Goal: Book appointment/travel/reservation

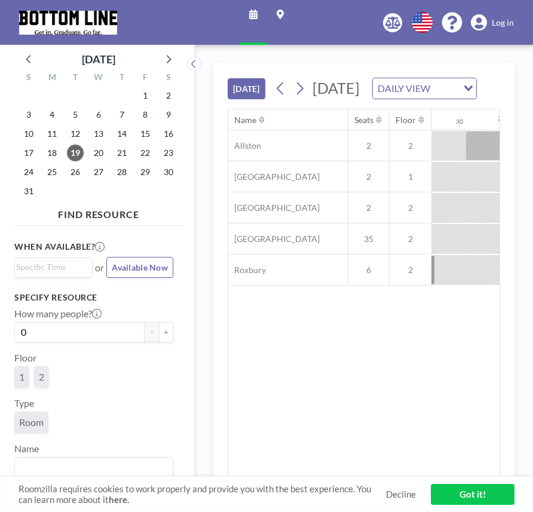
scroll to position [0, 1352]
click at [300, 97] on icon at bounding box center [299, 88] width 11 height 18
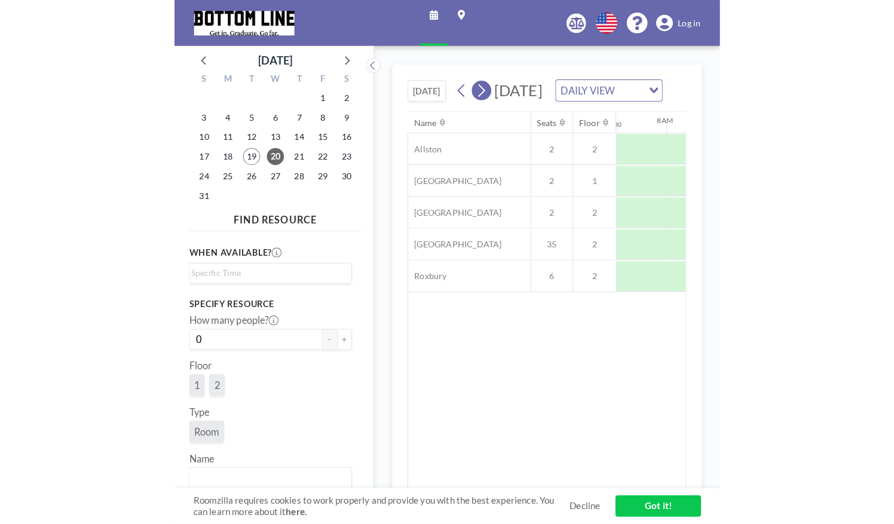
scroll to position [0, 717]
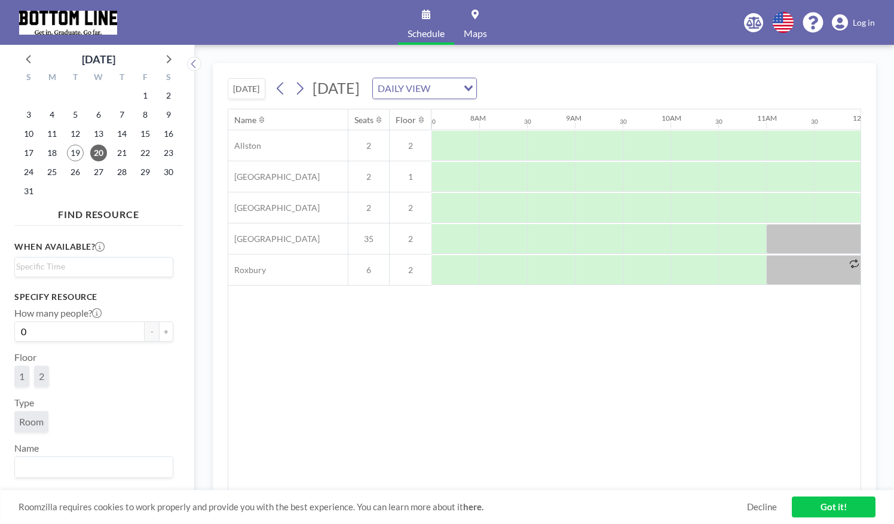
click at [46, 375] on span "2" at bounding box center [41, 377] width 15 height 22
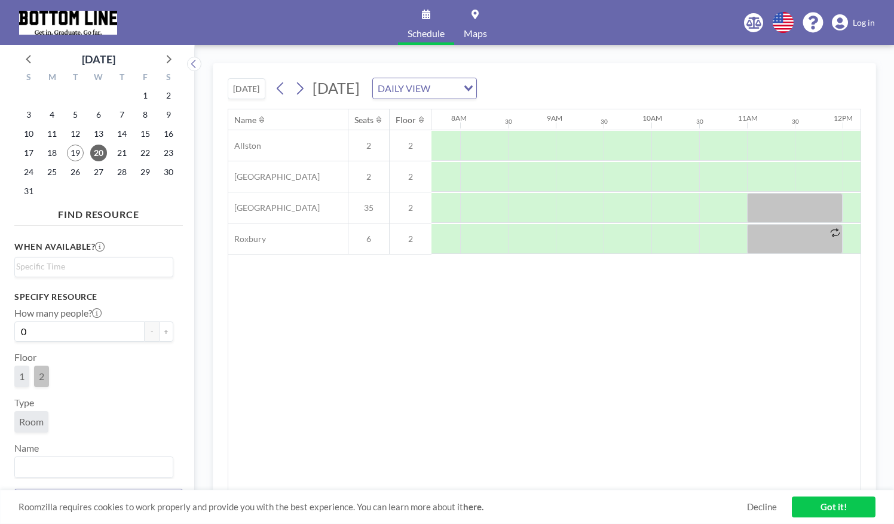
scroll to position [1, 0]
click at [47, 464] on input "Search for option" at bounding box center [91, 466] width 150 height 16
type input "Z"
type input "Re"
click at [260, 120] on icon at bounding box center [261, 120] width 5 height 8
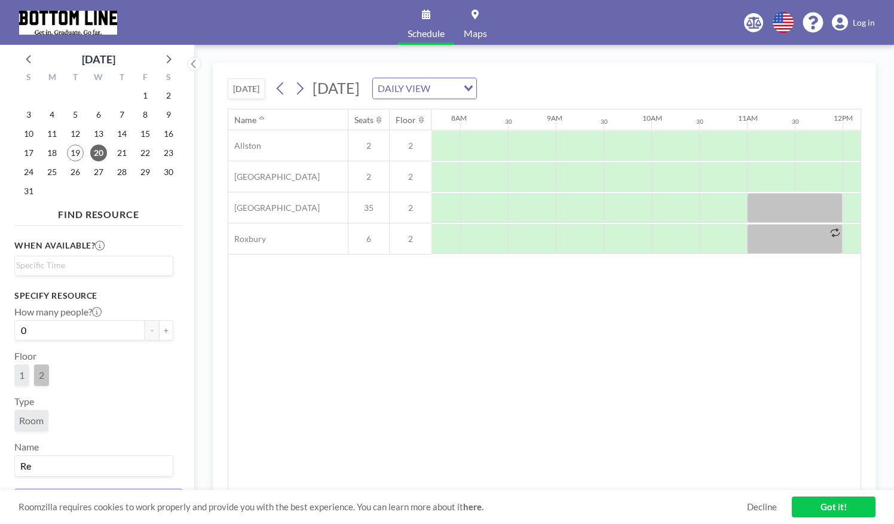
click at [260, 116] on icon at bounding box center [261, 120] width 5 height 8
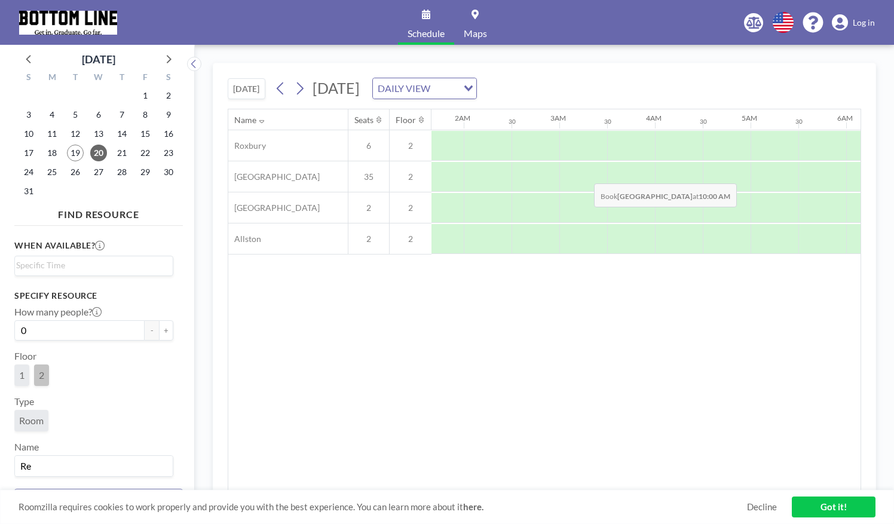
scroll to position [0, 0]
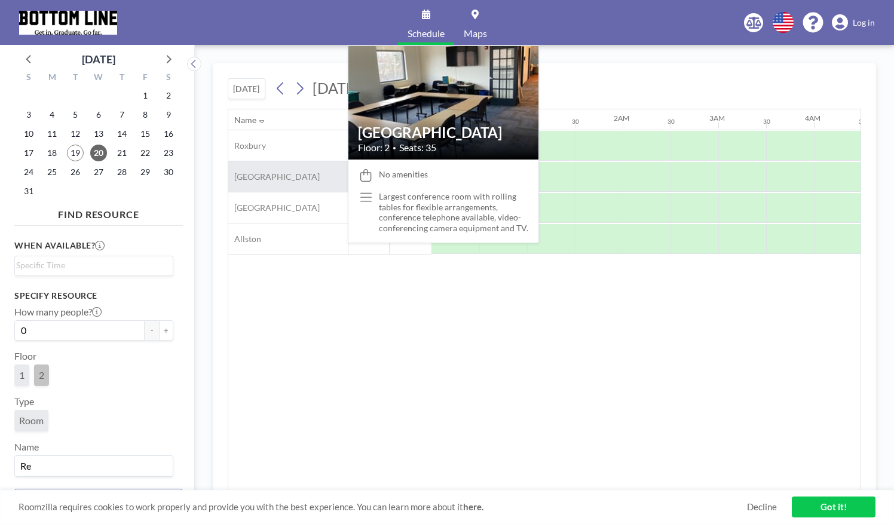
click at [271, 182] on div "[GEOGRAPHIC_DATA]" at bounding box center [287, 176] width 119 height 30
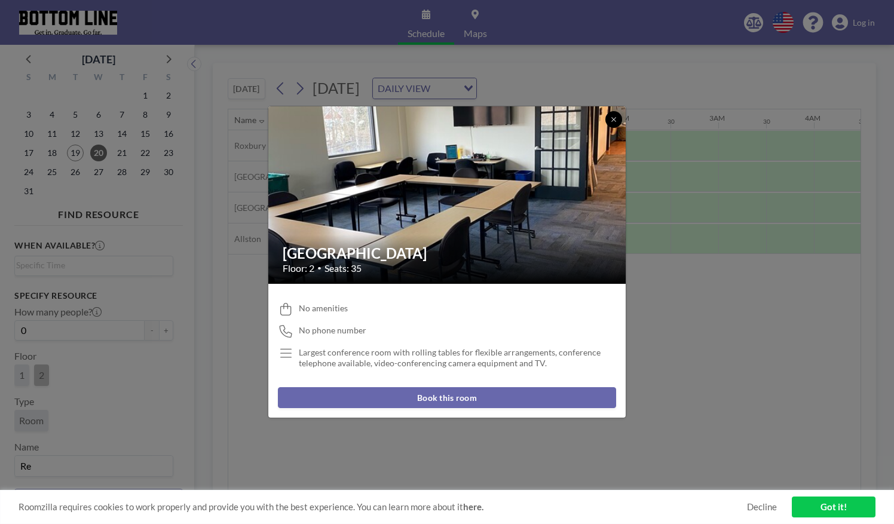
click at [532, 122] on icon at bounding box center [613, 119] width 7 height 7
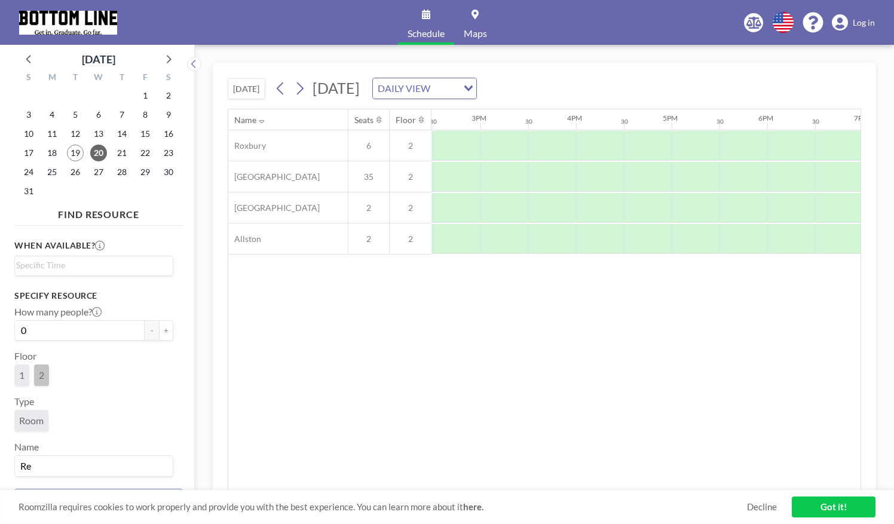
scroll to position [0, 1386]
click at [532, 156] on div at bounding box center [551, 146] width 48 height 30
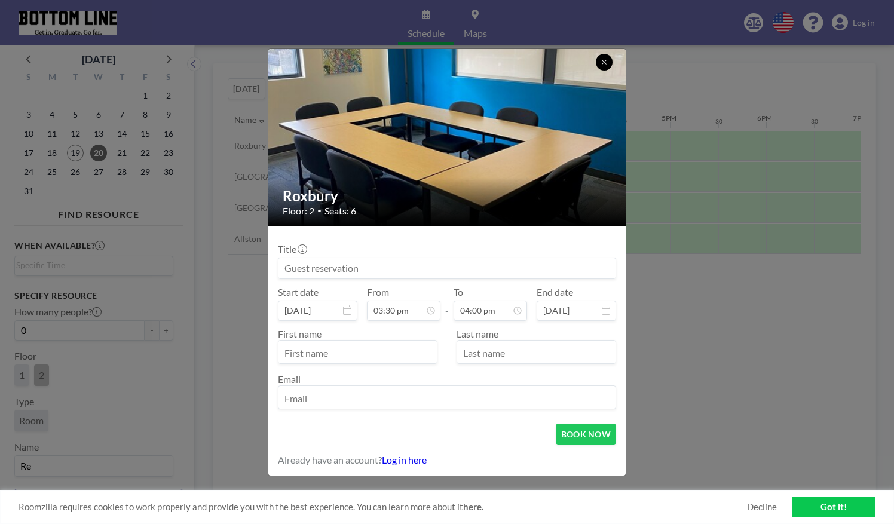
click at [532, 63] on icon at bounding box center [603, 62] width 4 height 4
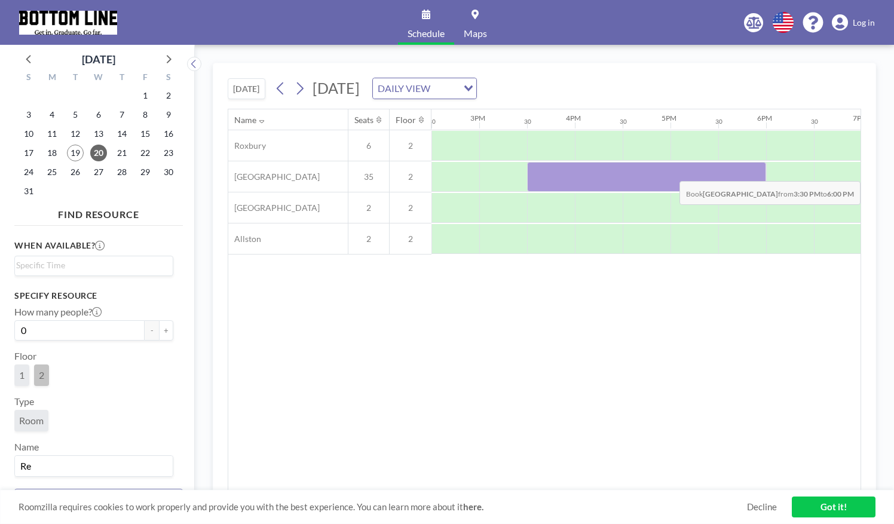
drag, startPoint x: 553, startPoint y: 164, endPoint x: 724, endPoint y: 171, distance: 171.0
click at [532, 171] on div at bounding box center [646, 177] width 239 height 30
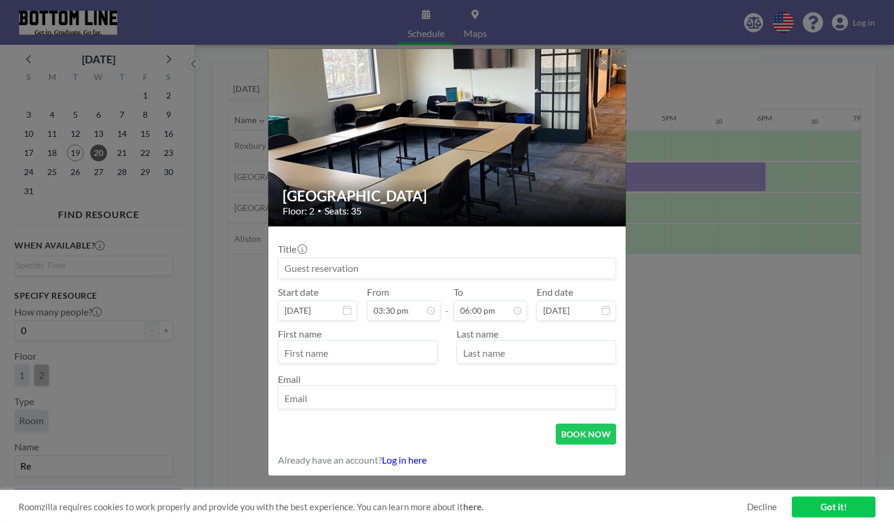
scroll to position [659, 0]
click at [367, 269] on input at bounding box center [446, 268] width 337 height 20
type input "UMA Ice Cream Socual"
click at [344, 351] on input "text" at bounding box center [357, 353] width 158 height 20
type input "Jeniah"
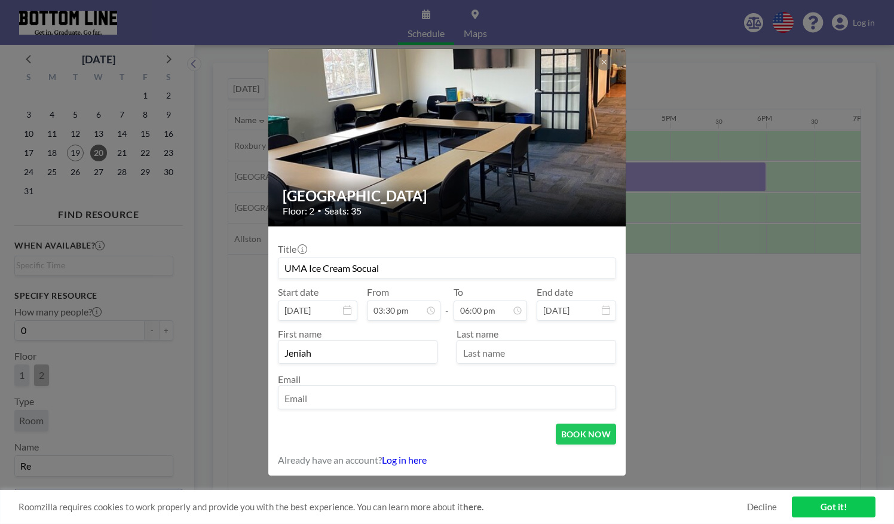
type input "[PERSON_NAME]"
drag, startPoint x: 432, startPoint y: 400, endPoint x: 289, endPoint y: 403, distance: 143.4
click at [289, 403] on input "[EMAIL_ADDRESS][DOMAIN_NAME]" at bounding box center [446, 398] width 337 height 20
type input "[EMAIL_ADDRESS][DOMAIN_NAME]"
click at [532, 432] on button "BOOK NOW" at bounding box center [586, 433] width 60 height 21
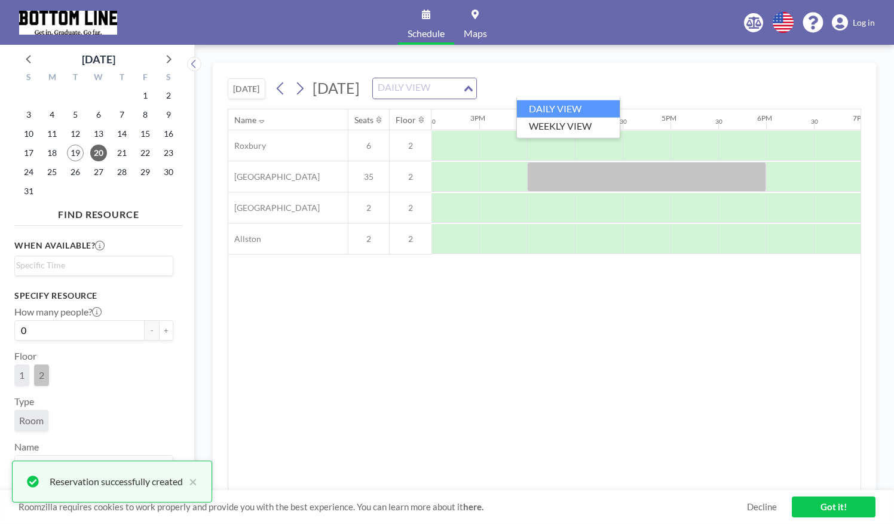
click at [461, 90] on input "Search for option" at bounding box center [417, 89] width 87 height 16
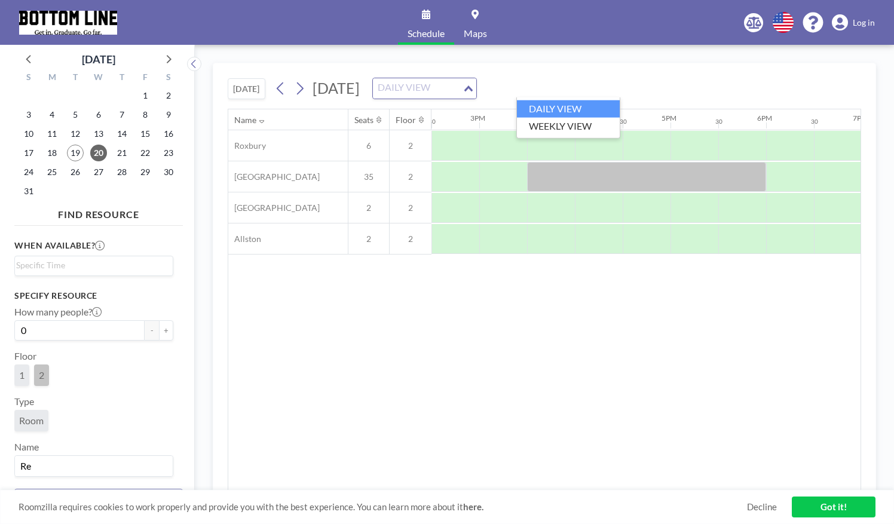
scroll to position [0, 0]
